Goal: Find specific page/section: Find specific page/section

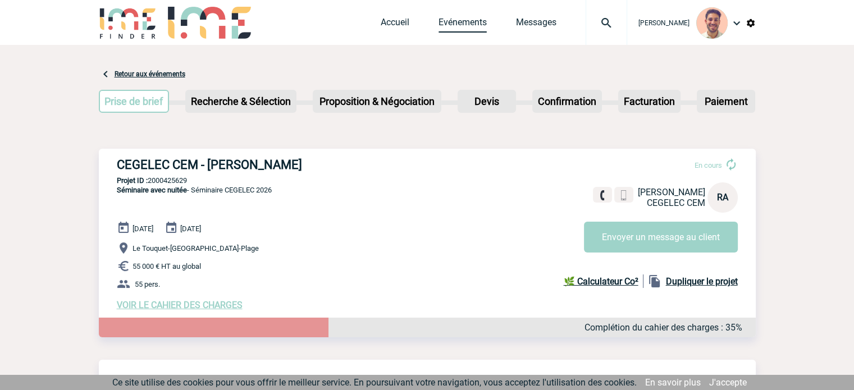
click at [478, 24] on link "Evénements" at bounding box center [462, 25] width 48 height 16
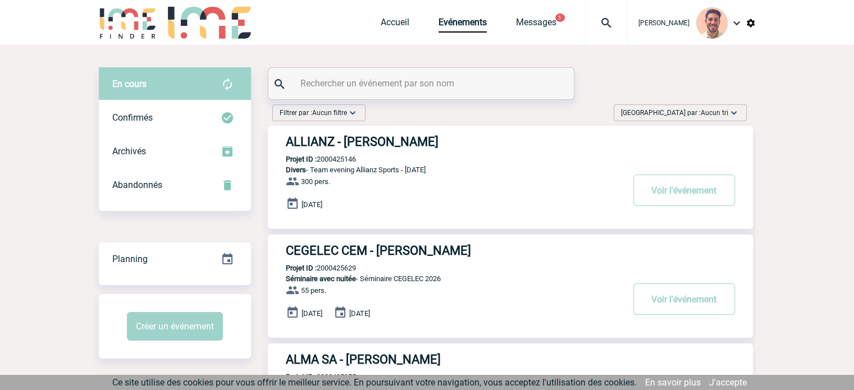
click at [399, 83] on input "text" at bounding box center [422, 83] width 250 height 16
paste input "2000425578"
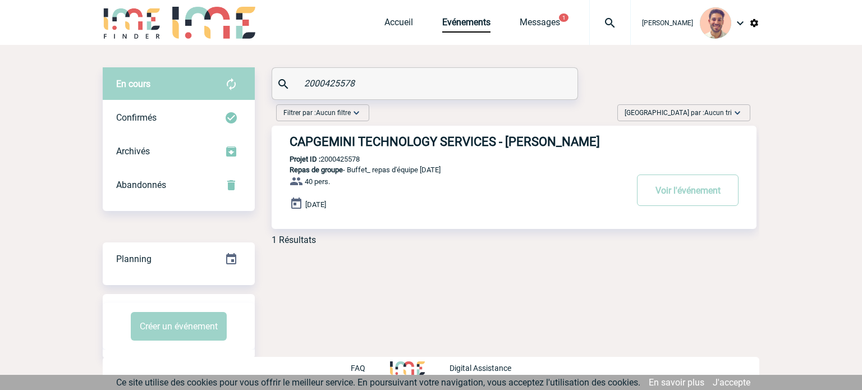
type input "2000425578"
click at [405, 137] on h3 "CAPGEMINI TECHNOLOGY SERVICES - Laura BARTIER" at bounding box center [458, 142] width 337 height 14
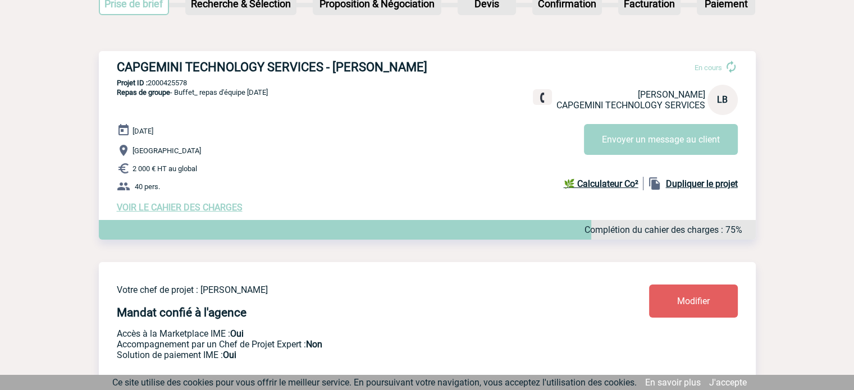
scroll to position [92, 0]
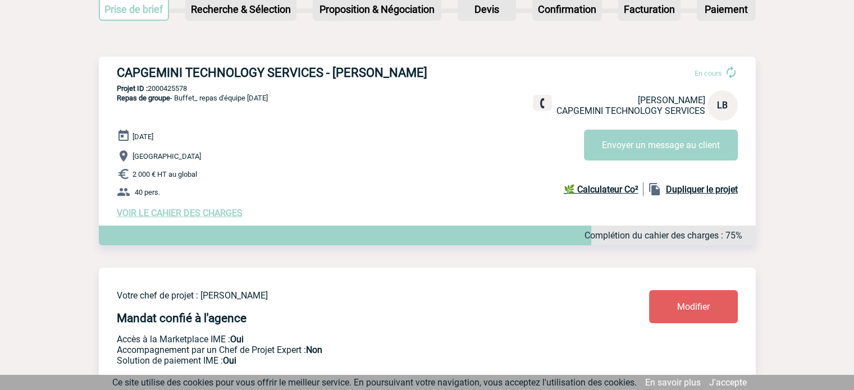
click at [210, 213] on span "VOIR LE CAHIER DES CHARGES" at bounding box center [180, 213] width 126 height 11
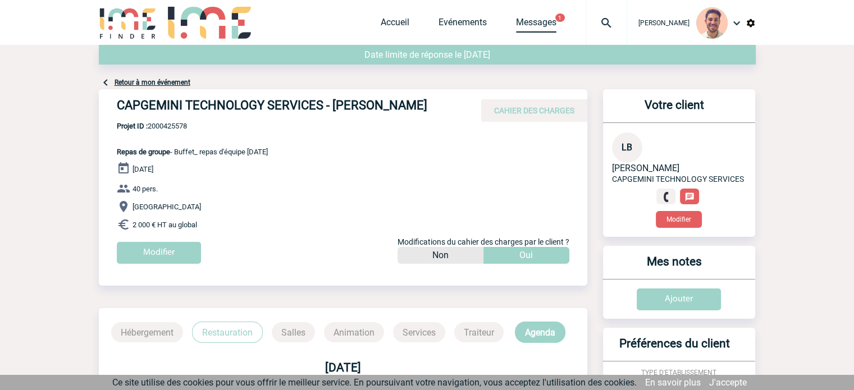
click at [535, 18] on link "Messages" at bounding box center [536, 25] width 40 height 16
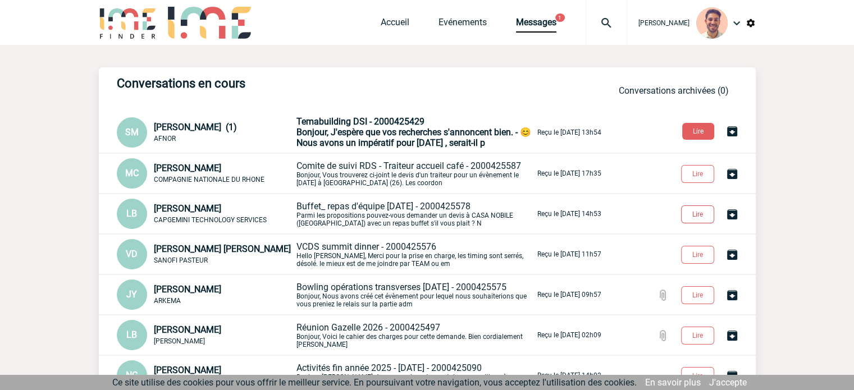
click at [685, 219] on button "Lire" at bounding box center [697, 214] width 33 height 18
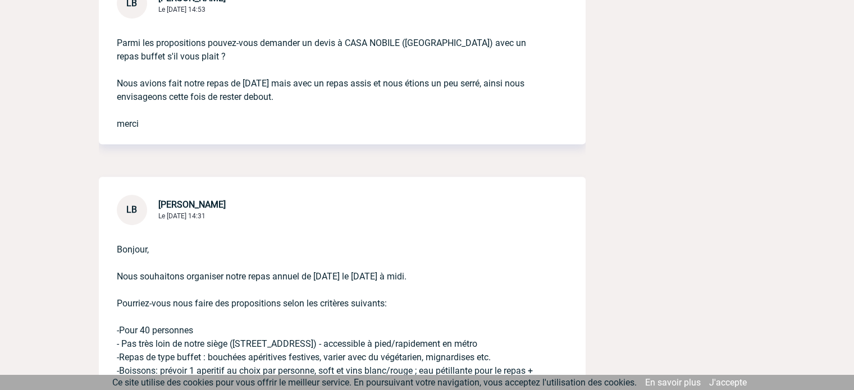
scroll to position [449, 0]
